Goal: Obtain resource: Download file/media

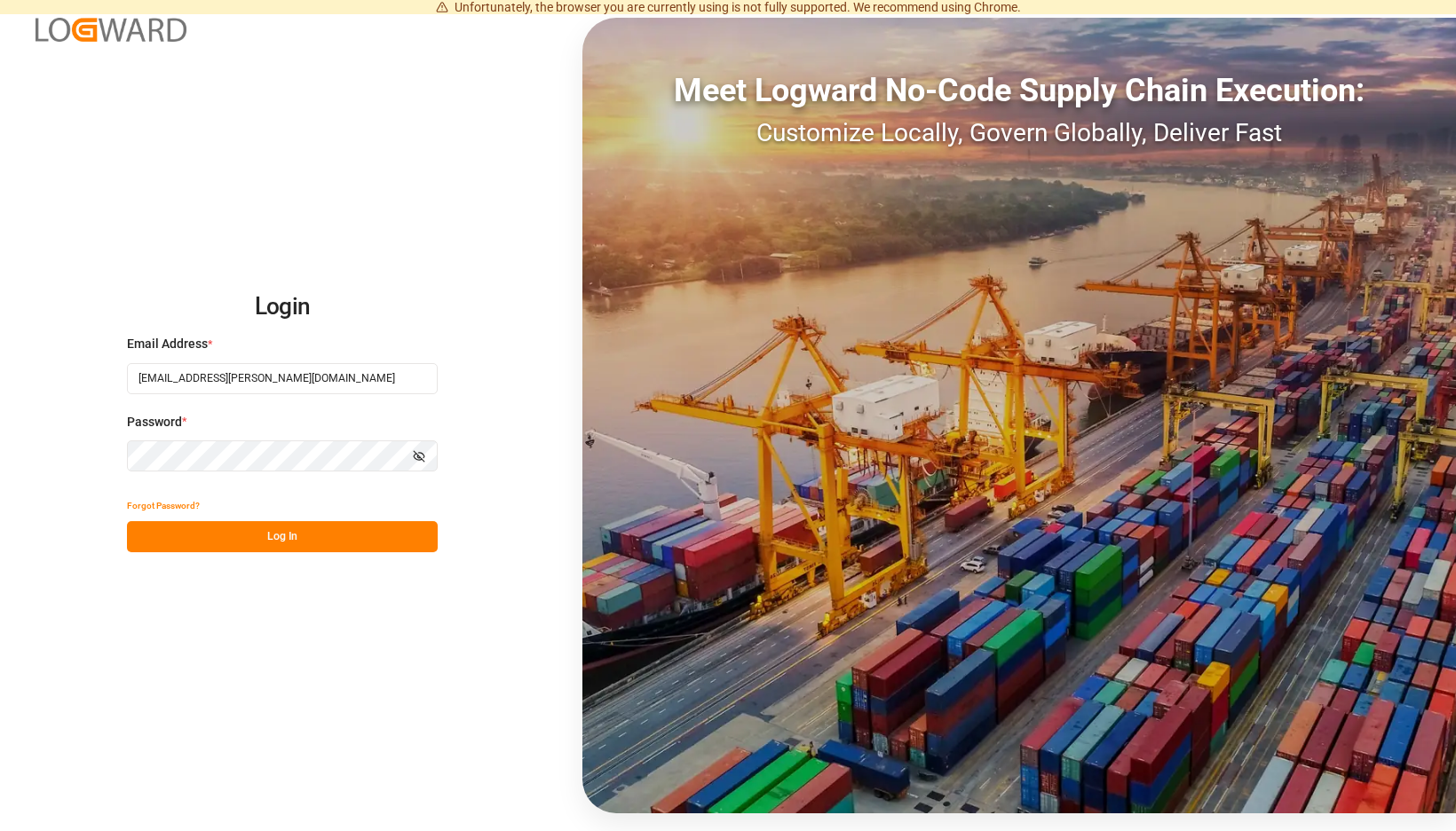
click at [425, 512] on div "Forgot Password?" at bounding box center [282, 505] width 311 height 31
click at [425, 530] on button "Log In" at bounding box center [282, 536] width 311 height 31
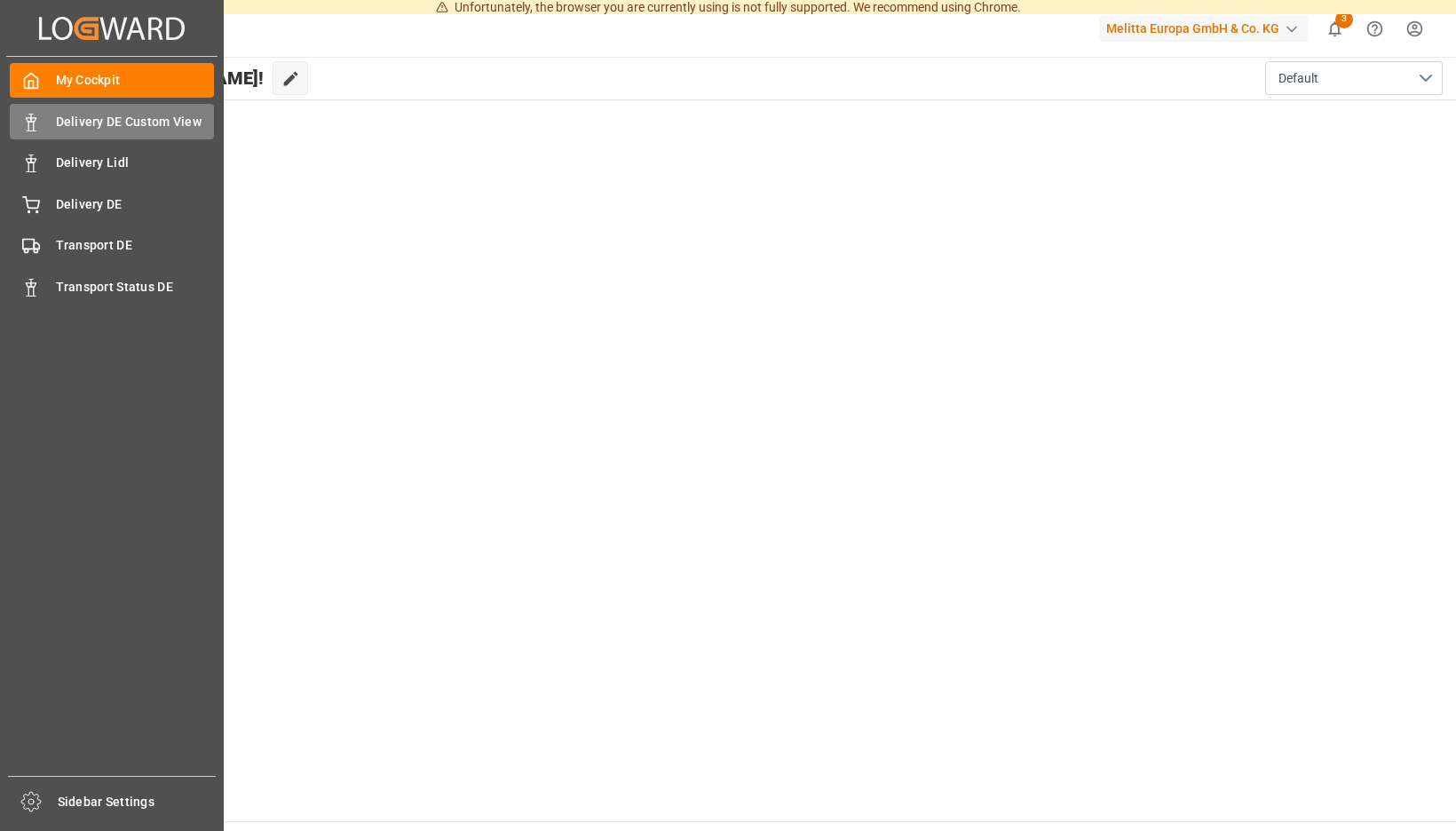
click at [26, 123] on icon at bounding box center [31, 123] width 18 height 18
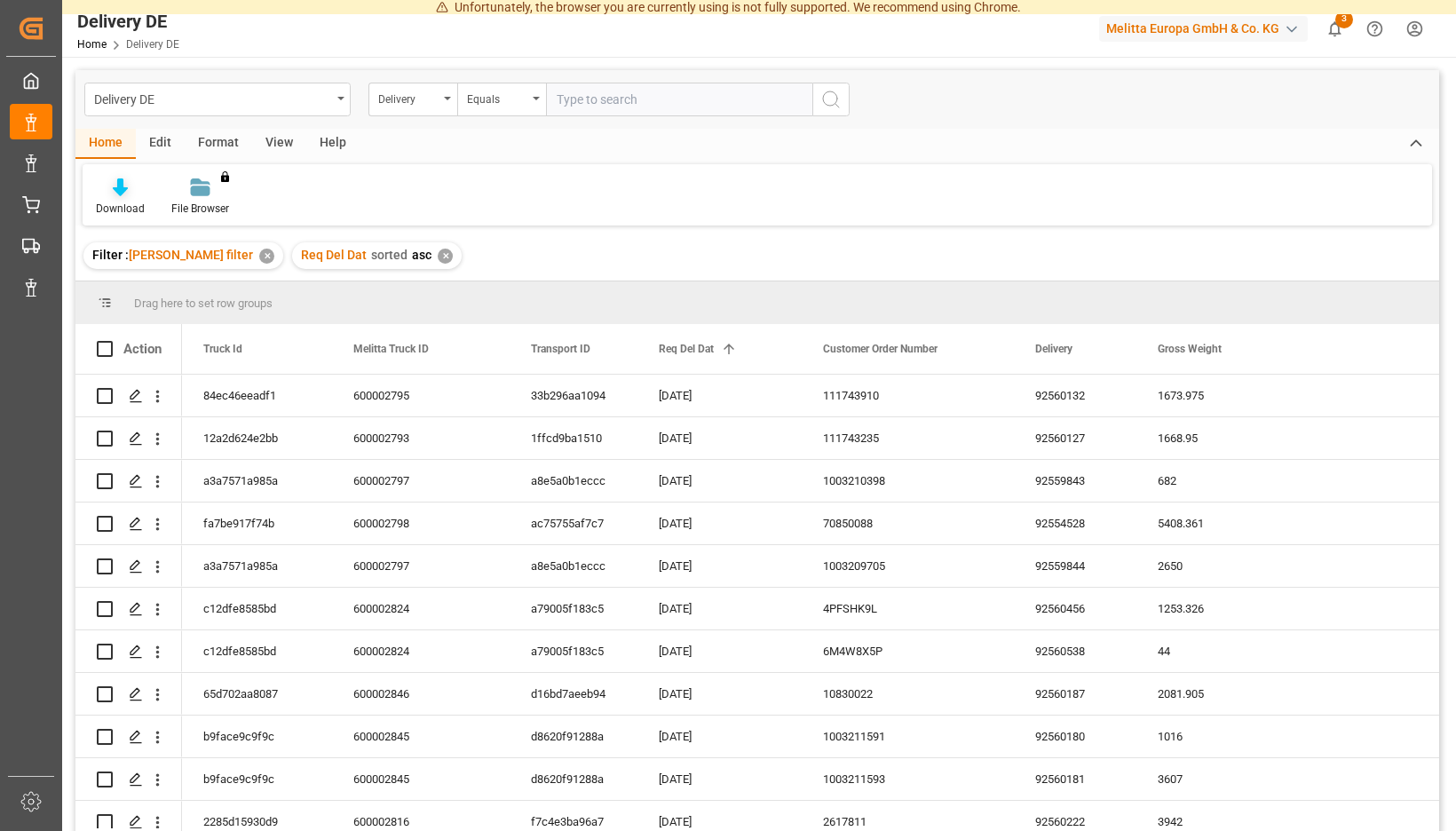
click at [128, 195] on icon at bounding box center [120, 187] width 15 height 18
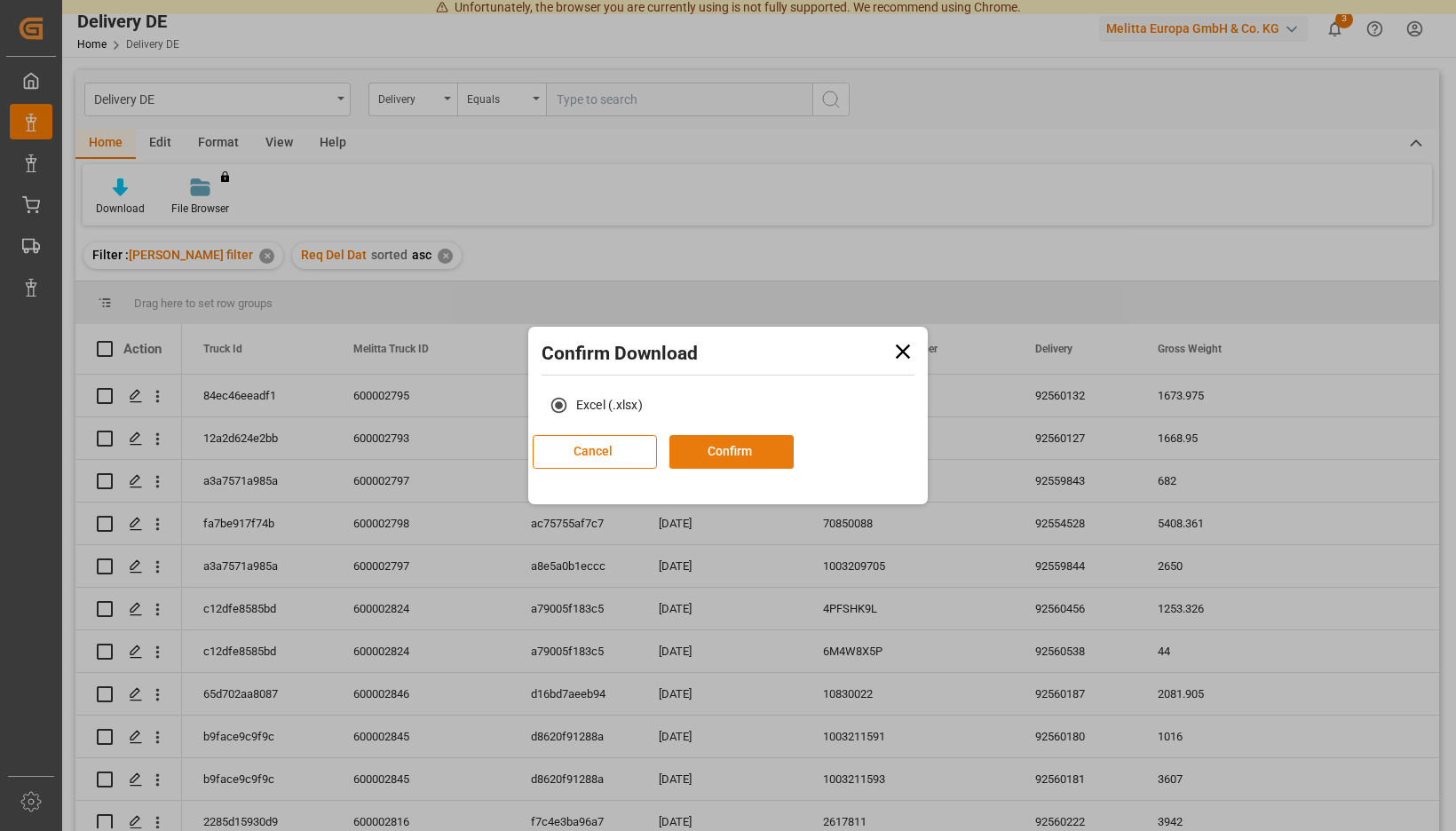
click at [735, 447] on button "Confirm" at bounding box center [731, 451] width 125 height 34
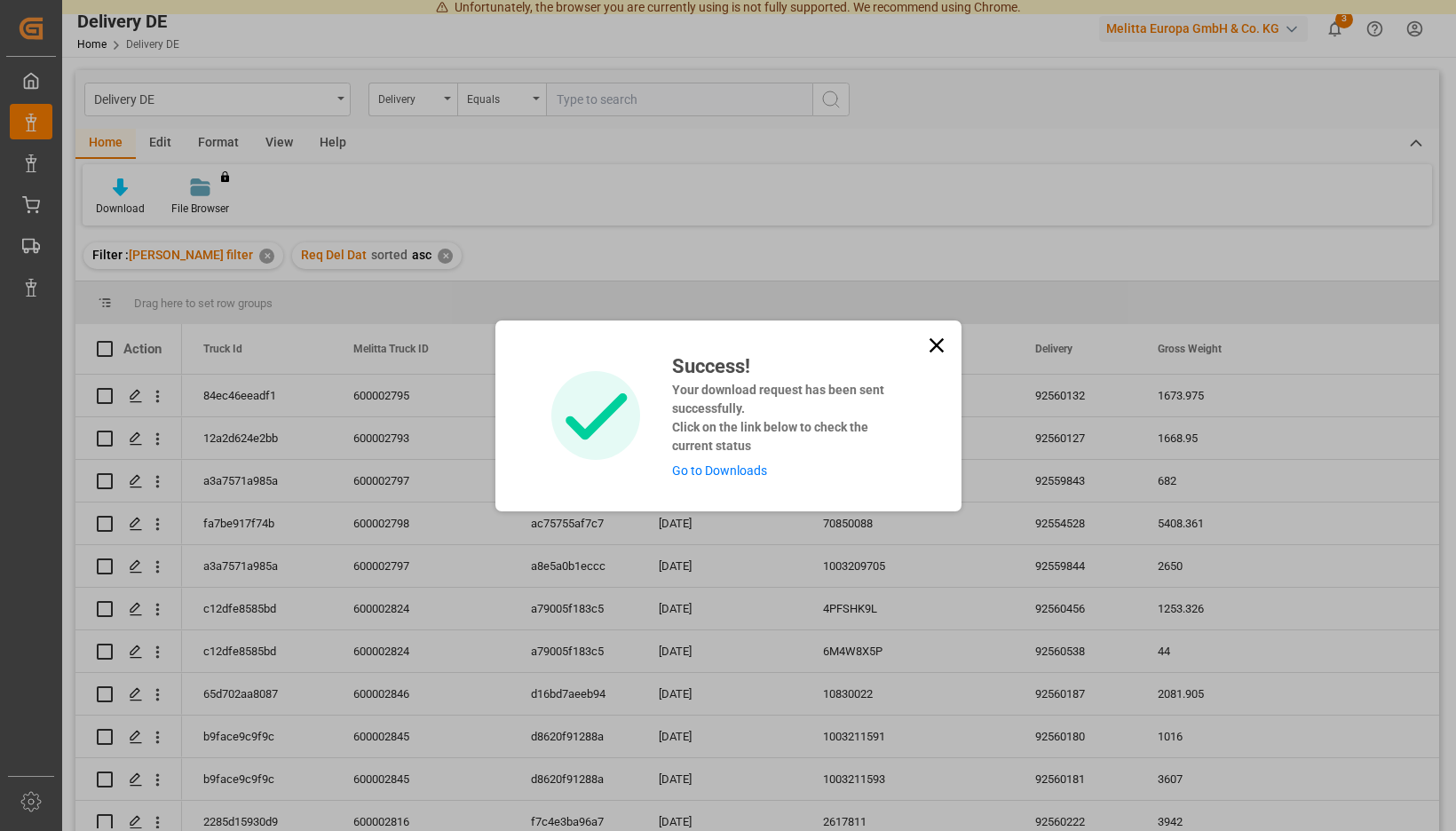
click at [740, 474] on link "Go to Downloads" at bounding box center [719, 470] width 95 height 14
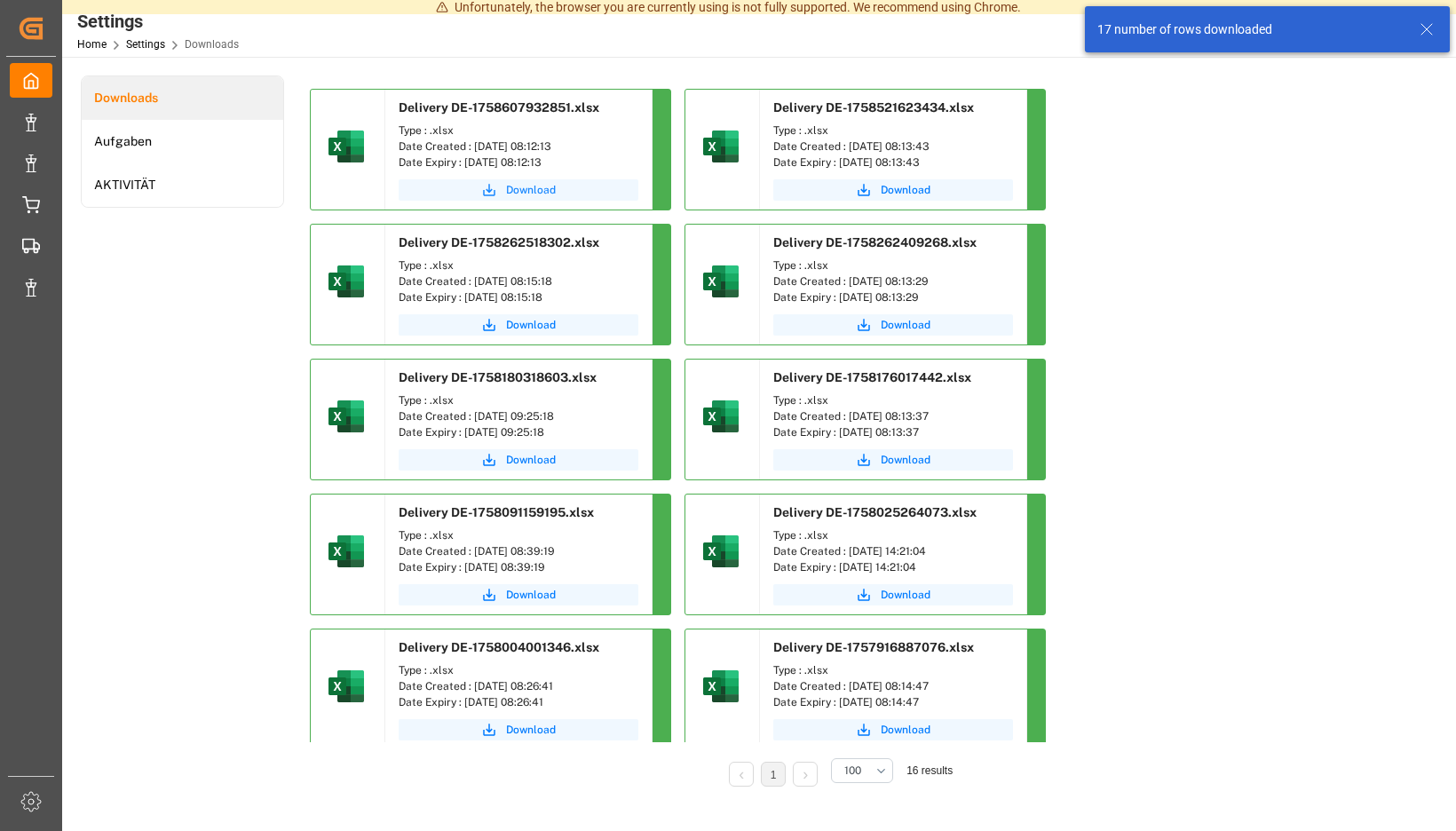
click at [638, 198] on button "Download" at bounding box center [518, 189] width 240 height 21
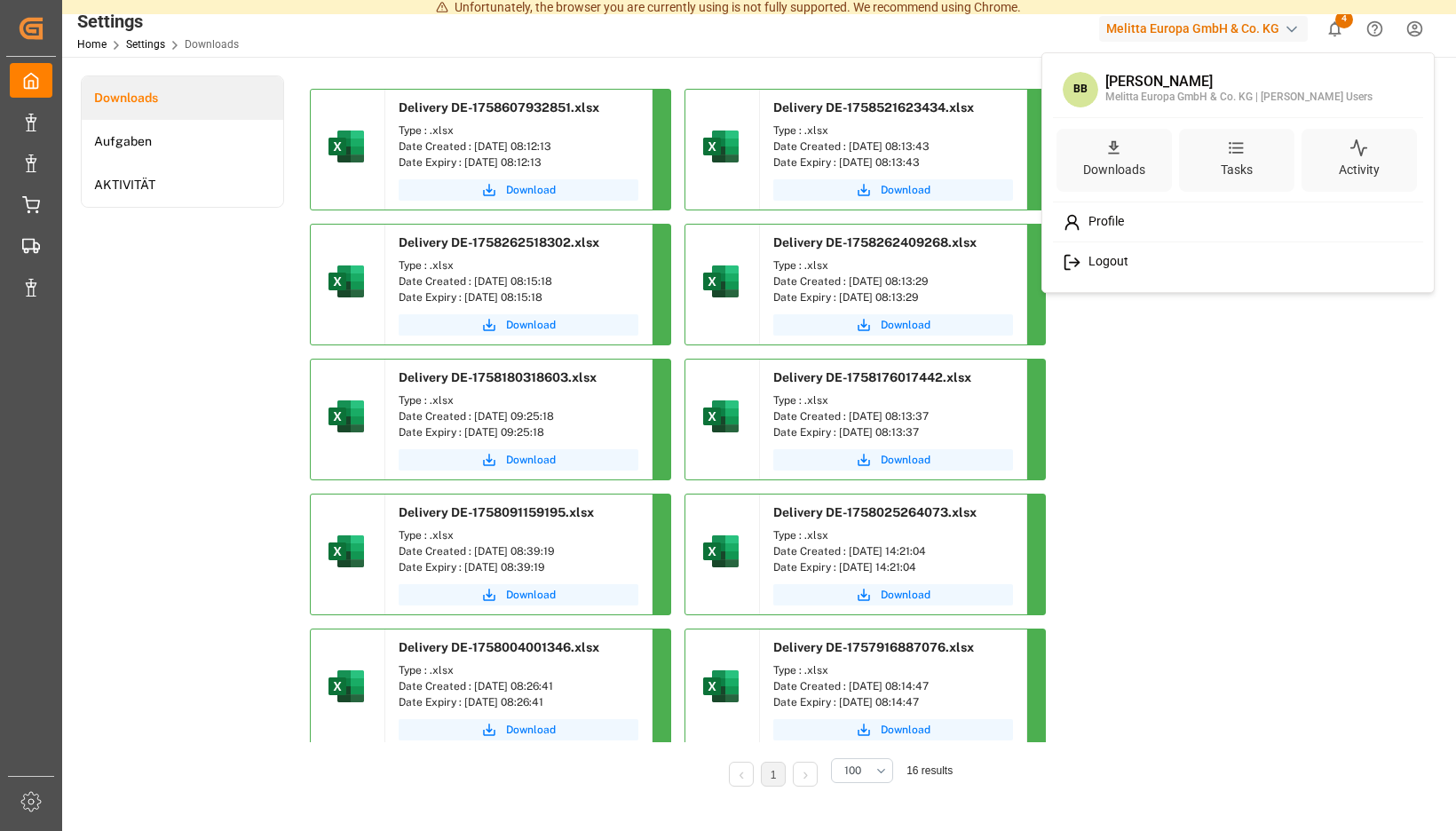
click at [1100, 261] on span "Logout" at bounding box center [1104, 262] width 47 height 16
